Goal: Check status

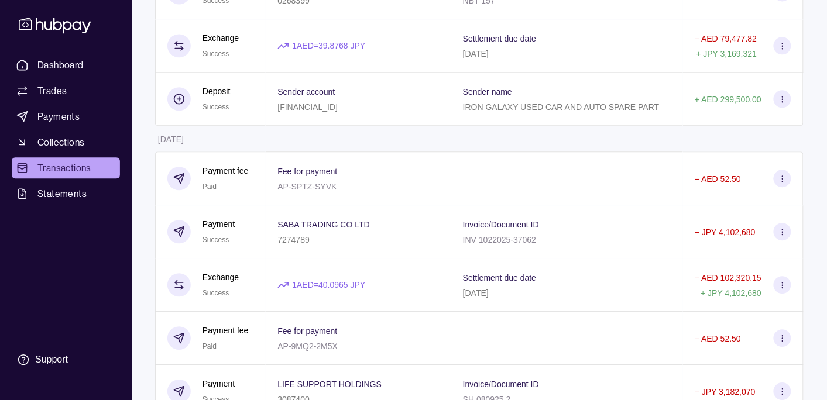
scroll to position [739, 0]
